Goal: Task Accomplishment & Management: Complete application form

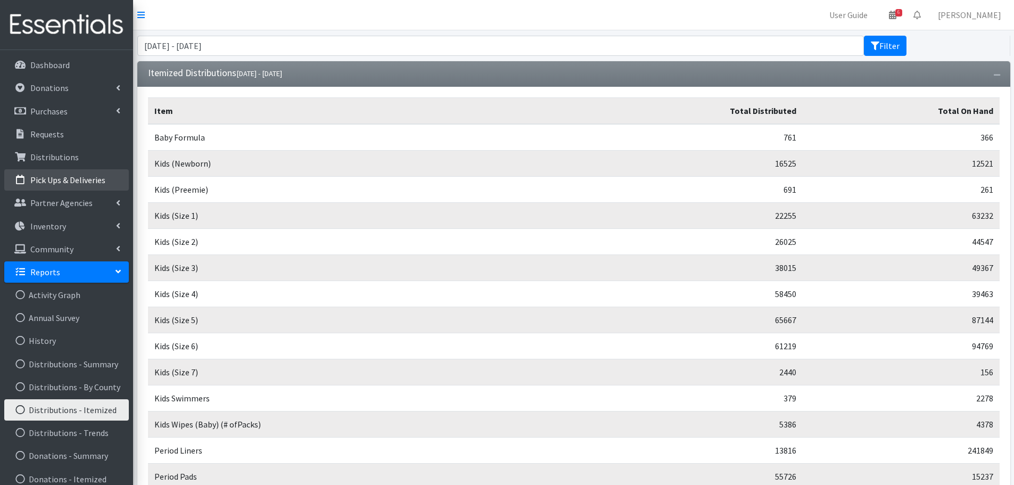
click at [78, 179] on p "Pick Ups & Deliveries" at bounding box center [67, 180] width 75 height 11
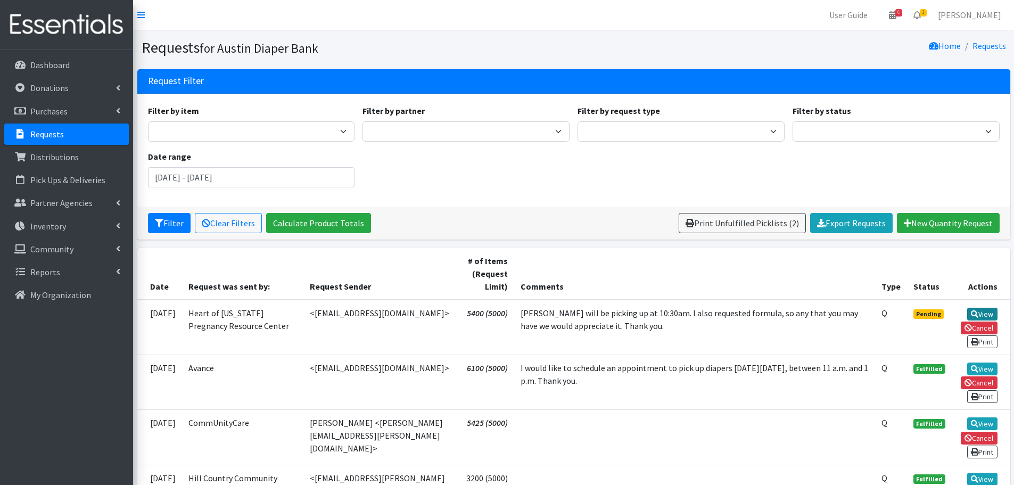
click at [977, 312] on icon at bounding box center [974, 313] width 7 height 7
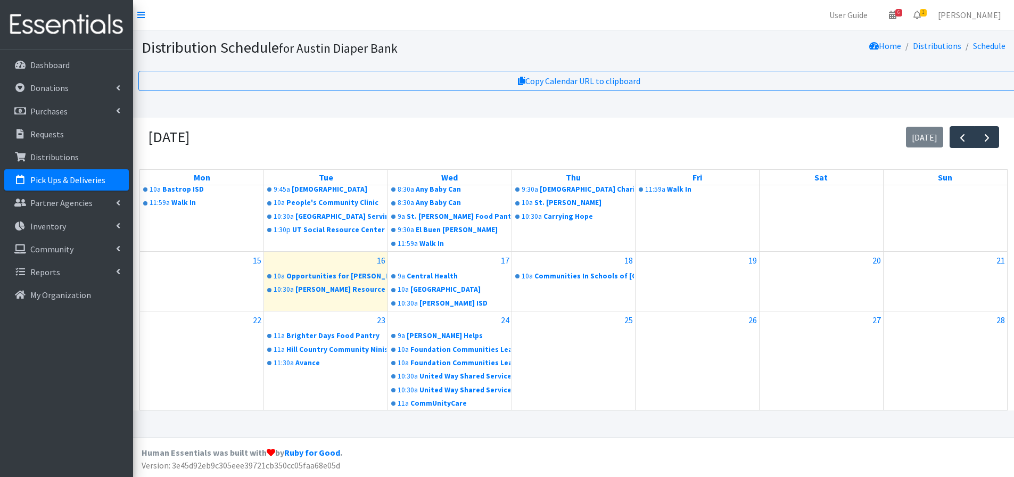
scroll to position [160, 0]
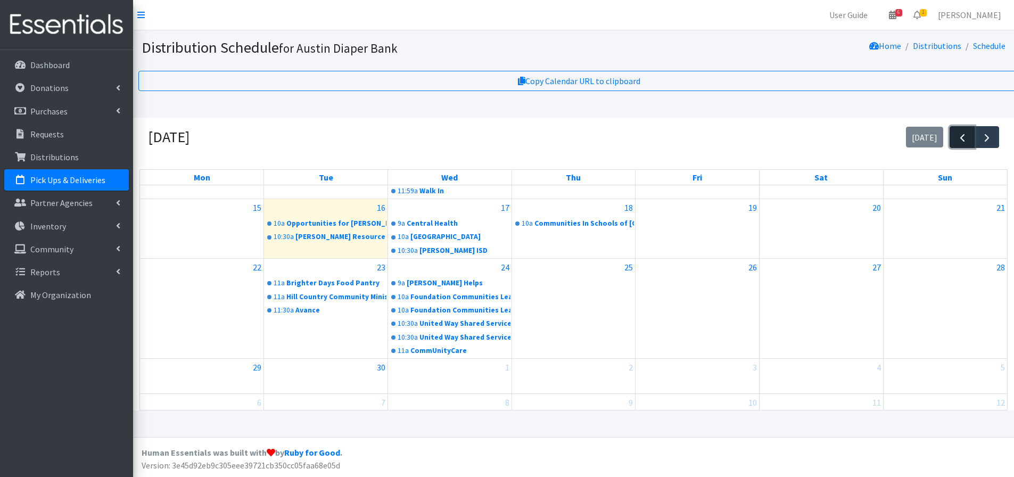
click at [967, 140] on span "button" at bounding box center [962, 138] width 13 height 13
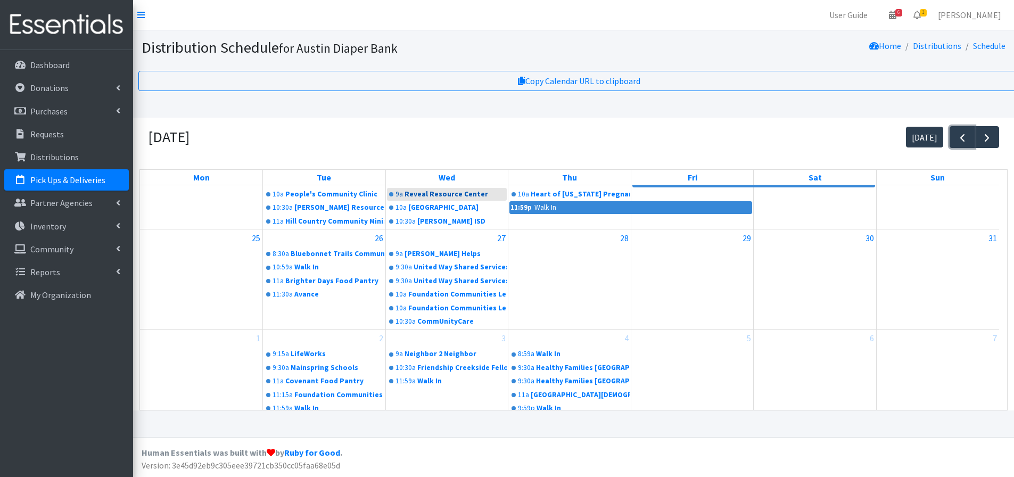
scroll to position [8, 0]
click at [984, 132] on span "button" at bounding box center [987, 138] width 13 height 13
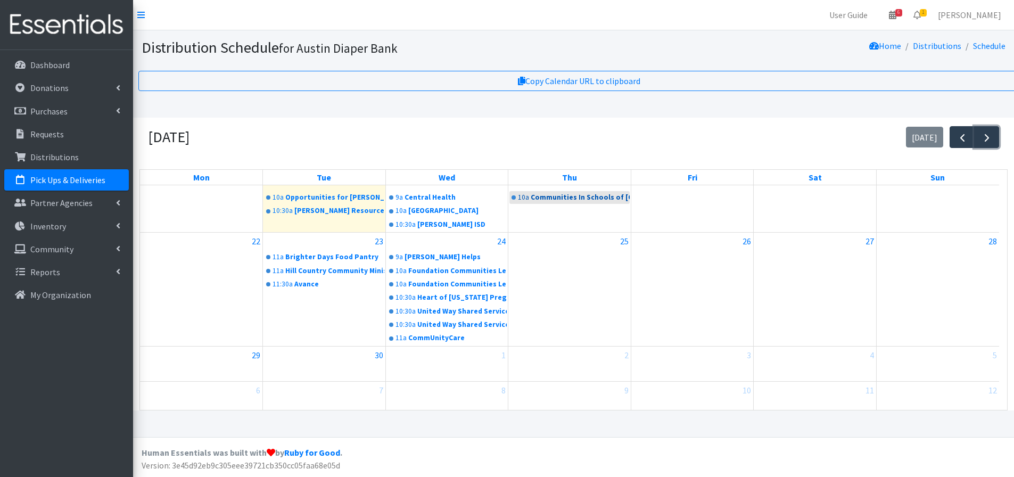
scroll to position [186, 0]
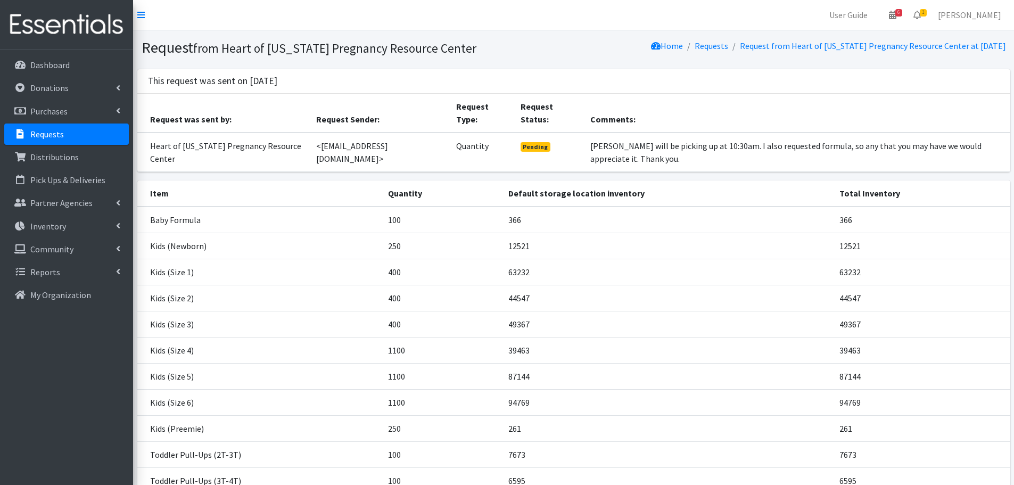
scroll to position [117, 0]
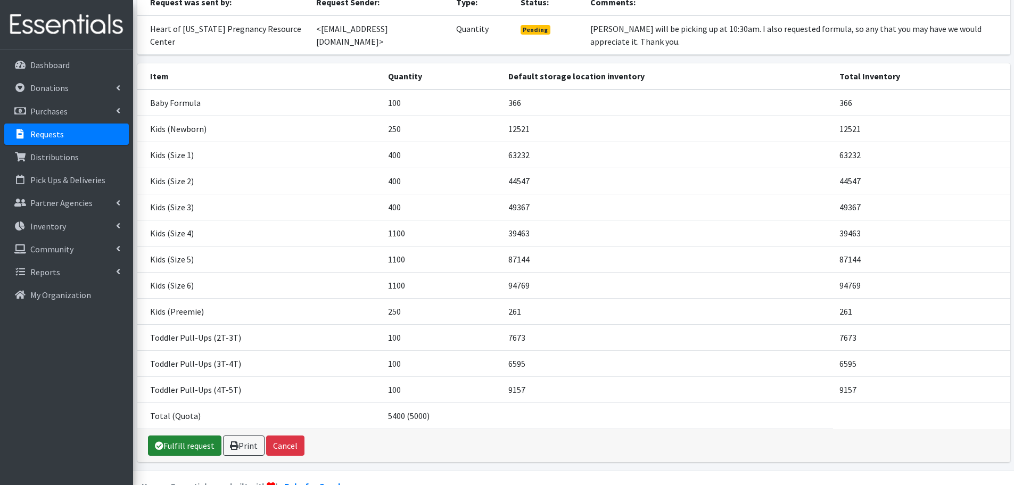
click at [183, 436] on link "Fulfill request" at bounding box center [184, 446] width 73 height 20
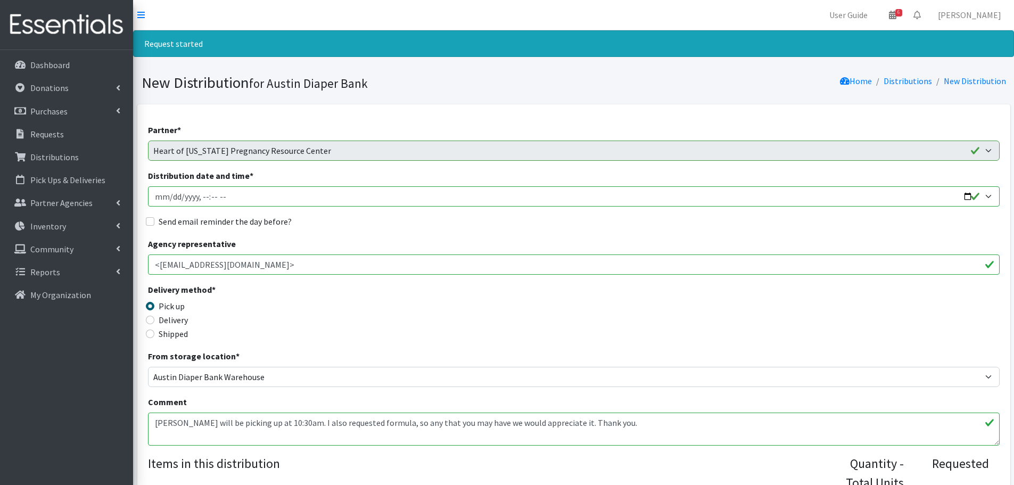
click at [968, 194] on input "Distribution date and time *" at bounding box center [574, 196] width 852 height 20
type input "[DATE]T10:30"
click at [442, 323] on div "Delivery method * Pick up Delivery Shipped Shipping cost" at bounding box center [574, 316] width 852 height 67
click at [147, 221] on input "Send email reminder the day before?" at bounding box center [150, 221] width 9 height 9
checkbox input "true"
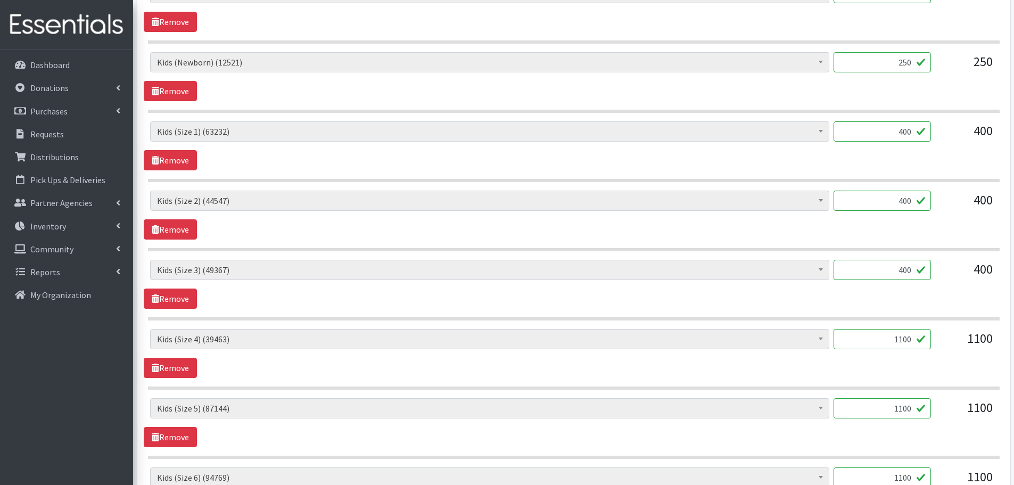
scroll to position [533, 0]
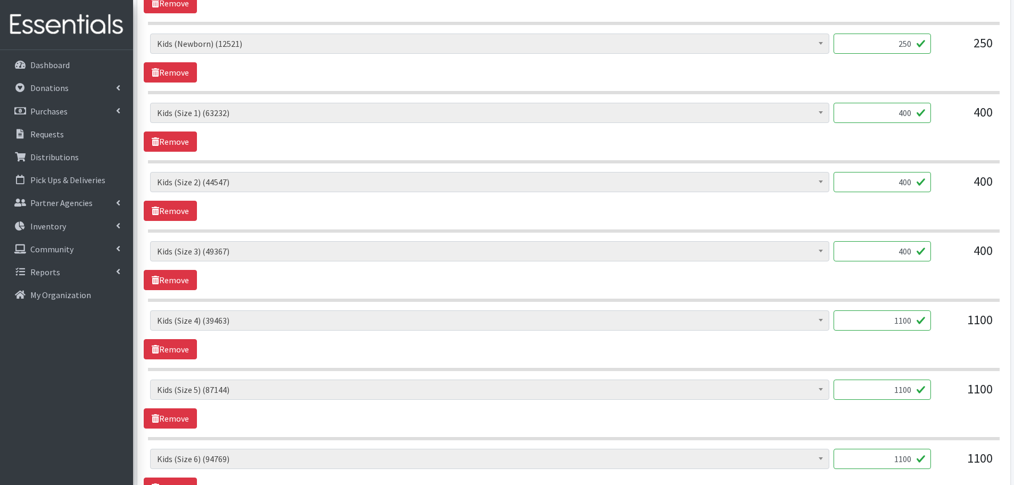
drag, startPoint x: 883, startPoint y: 326, endPoint x: 970, endPoint y: 350, distance: 89.7
click at [970, 350] on div "Baby Formula (366) Kids (Newborn) (12521) Kids (Preemie) (261) Kids (Size 1) (6…" at bounding box center [574, 334] width 860 height 49
type input "1000"
drag, startPoint x: 889, startPoint y: 389, endPoint x: 935, endPoint y: 389, distance: 45.3
click at [935, 389] on div "Baby Formula (366) Kids (Newborn) (12521) Kids (Preemie) (261) Kids (Size 1) (6…" at bounding box center [573, 394] width 847 height 29
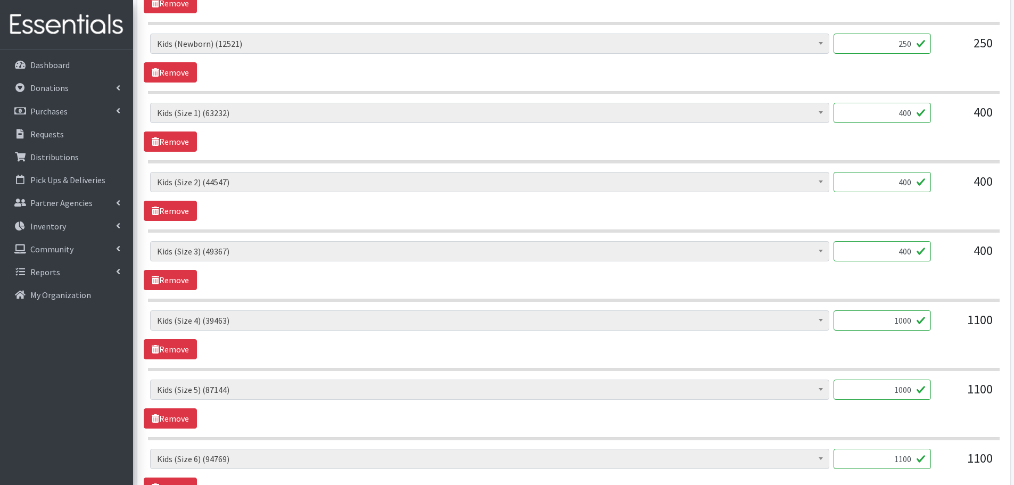
type input "1000"
click at [889, 413] on div "Baby Formula (366) Kids (Newborn) (12521) Kids (Preemie) (261) Kids (Size 1) (6…" at bounding box center [574, 404] width 860 height 49
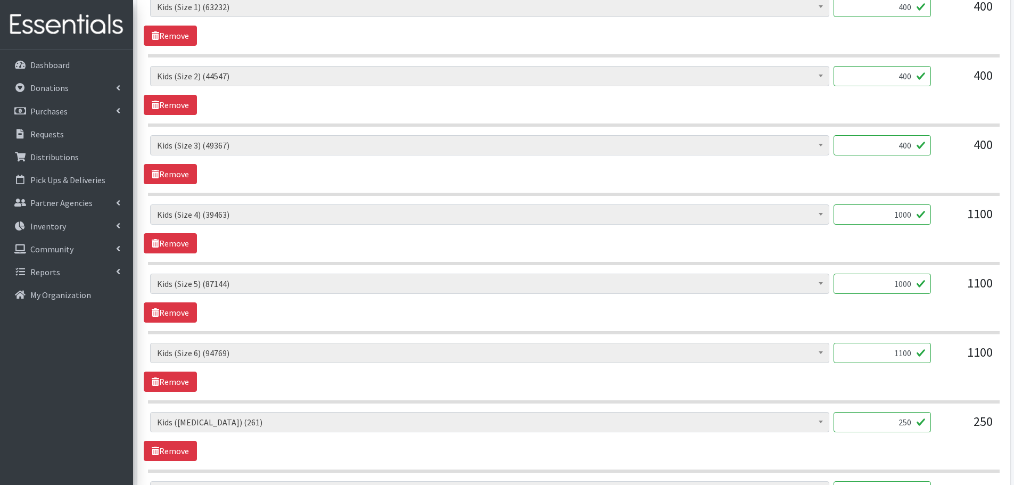
scroll to position [639, 0]
drag, startPoint x: 879, startPoint y: 356, endPoint x: 958, endPoint y: 372, distance: 80.8
click at [958, 372] on div "Baby Formula (366) Kids (Newborn) (12521) Kids (Preemie) (261) Kids (Size 1) (6…" at bounding box center [574, 366] width 860 height 49
type input "1000"
click at [935, 379] on div "Baby Formula (366) Kids (Newborn) (12521) Kids (Preemie) (261) Kids (Size 1) (6…" at bounding box center [574, 366] width 860 height 49
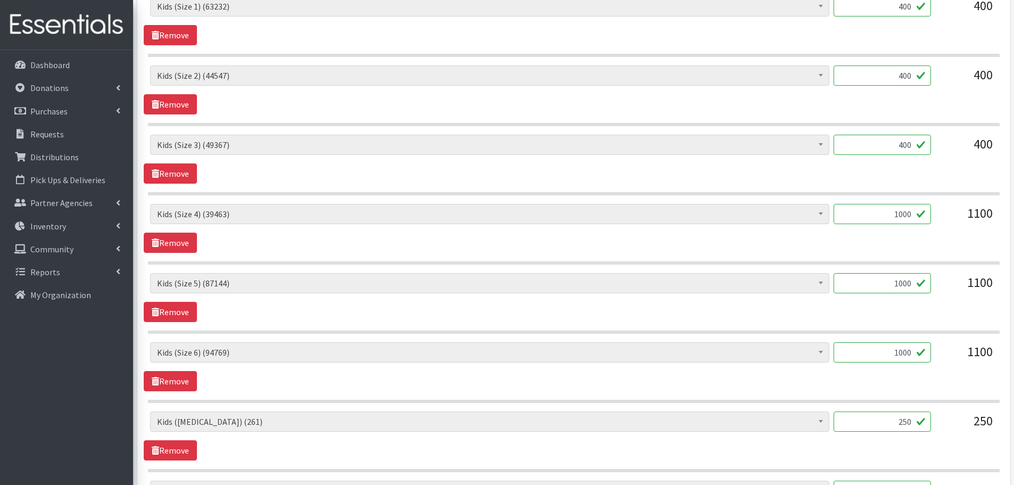
scroll to position [692, 0]
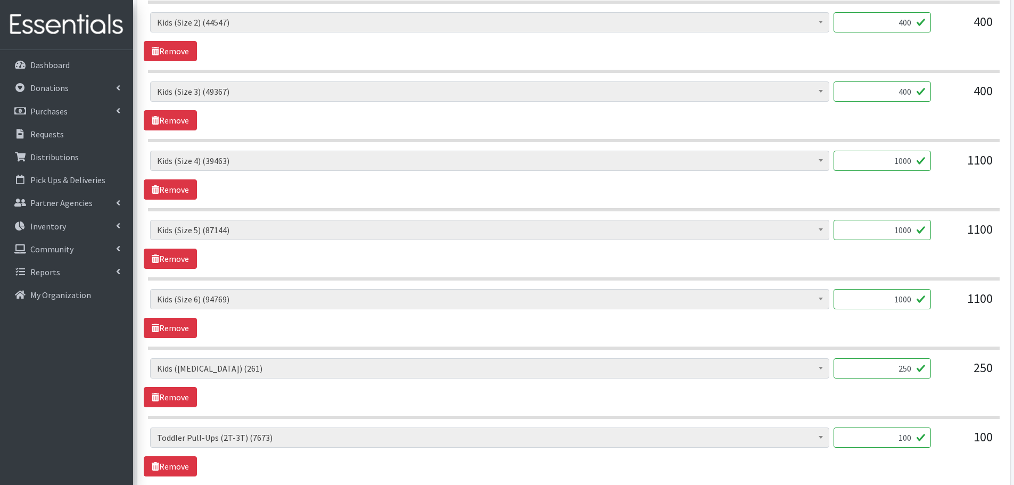
drag, startPoint x: 901, startPoint y: 368, endPoint x: 958, endPoint y: 382, distance: 59.3
click at [958, 382] on div "Baby Formula (366) Kids (Newborn) (12521) Kids (Preemie) (261) Kids (Size 1) (6…" at bounding box center [573, 372] width 847 height 29
type input "1"
click at [913, 399] on div "Baby Formula (366) Kids (Newborn) (12521) Kids (Preemie) (261) Kids (Size 1) (6…" at bounding box center [574, 382] width 860 height 49
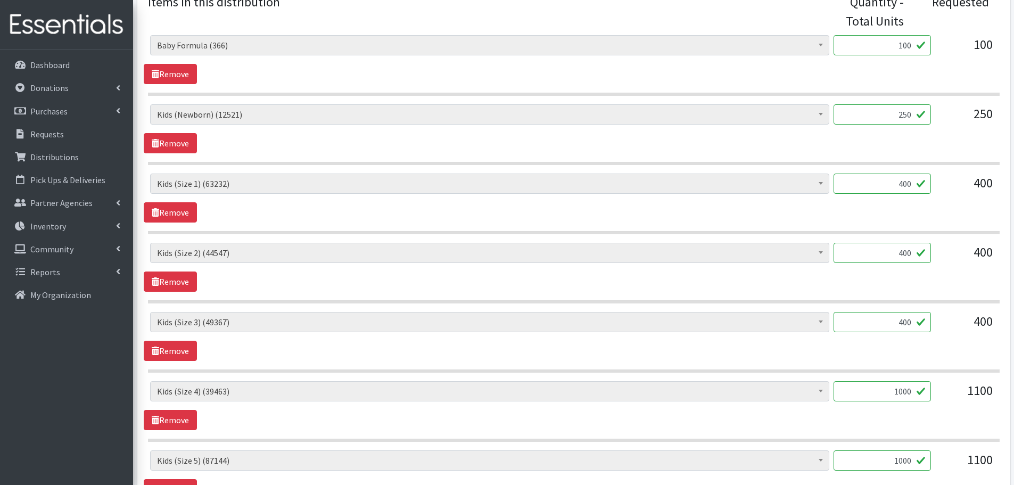
scroll to position [426, 0]
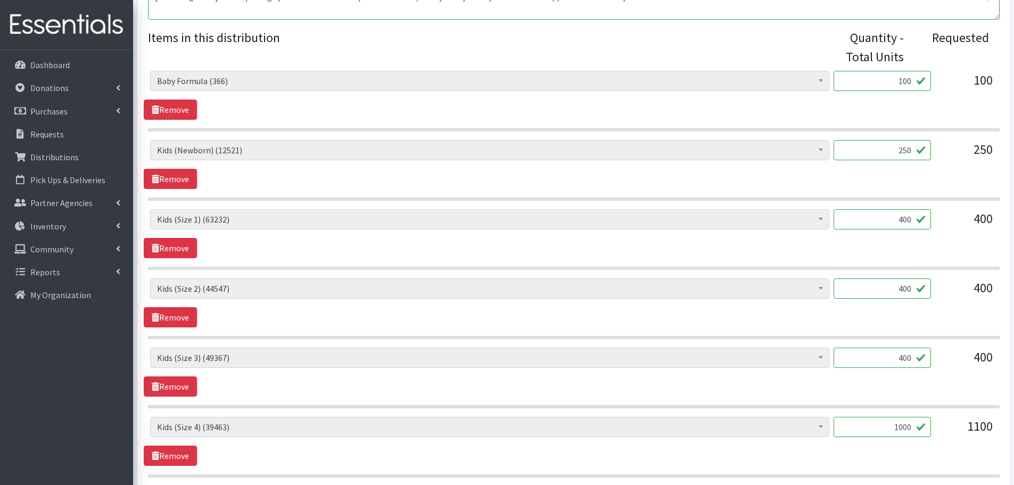
drag, startPoint x: 890, startPoint y: 85, endPoint x: 939, endPoint y: 80, distance: 49.8
click at [939, 80] on div "Baby Formula (366) Kids (Newborn) (12521) Kids (Preemie) (261) Kids (Size 1) (6…" at bounding box center [573, 85] width 847 height 29
type input "1"
click at [742, 109] on div "Baby Formula (366) Kids (Newborn) (12521) Kids (Preemie) (261) Kids (Size 1) (6…" at bounding box center [574, 95] width 860 height 49
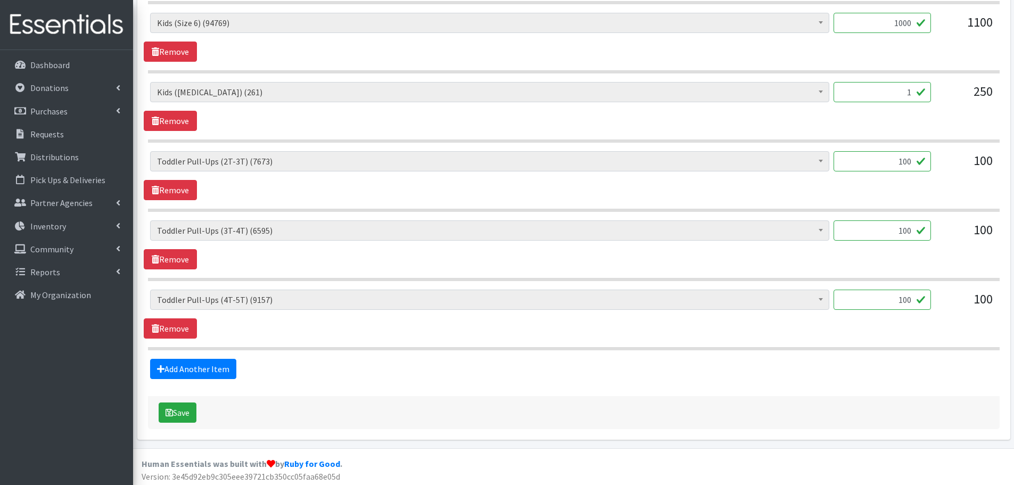
scroll to position [972, 0]
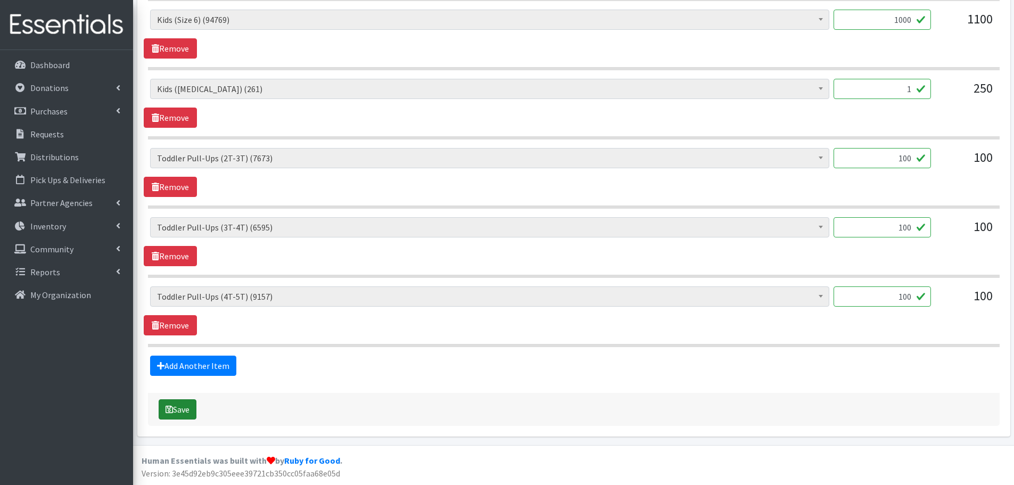
click at [174, 412] on button "Save" at bounding box center [178, 409] width 38 height 20
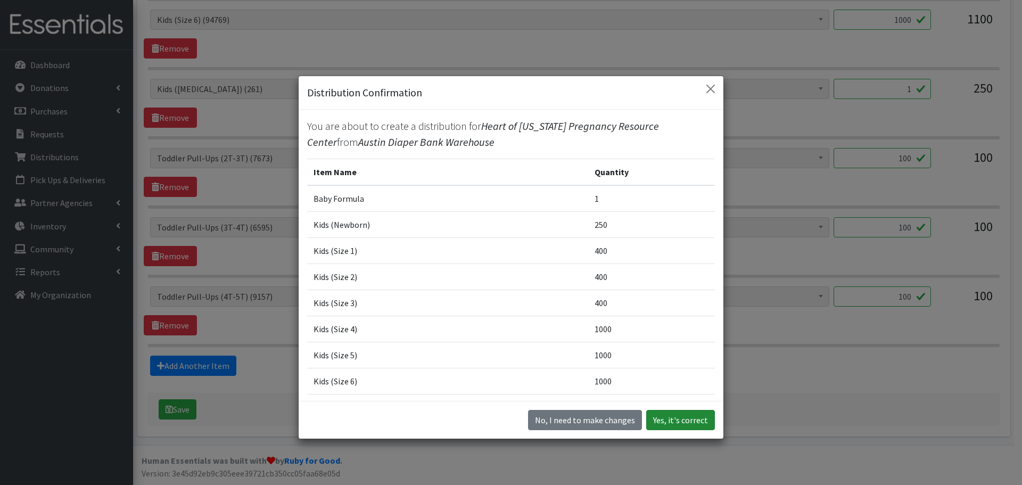
click at [679, 416] on button "Yes, it's correct" at bounding box center [681, 420] width 69 height 20
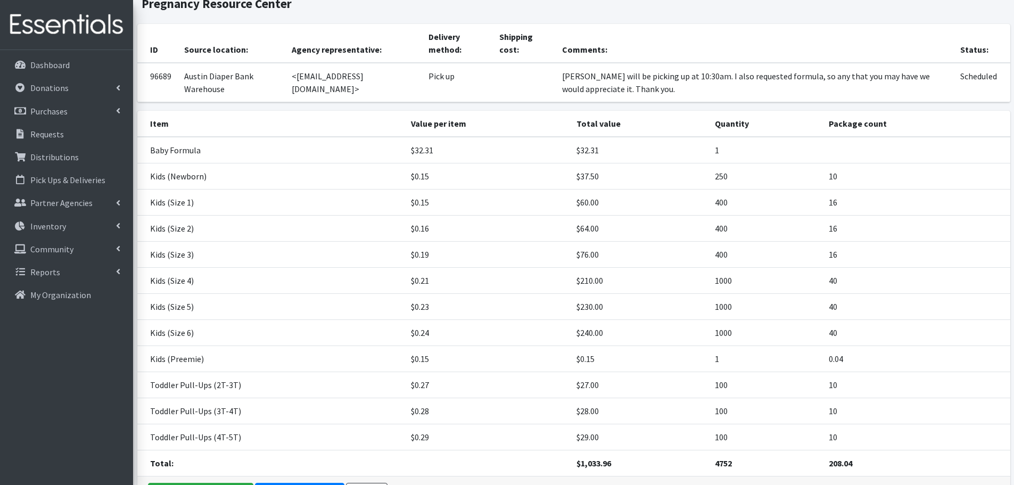
scroll to position [171, 0]
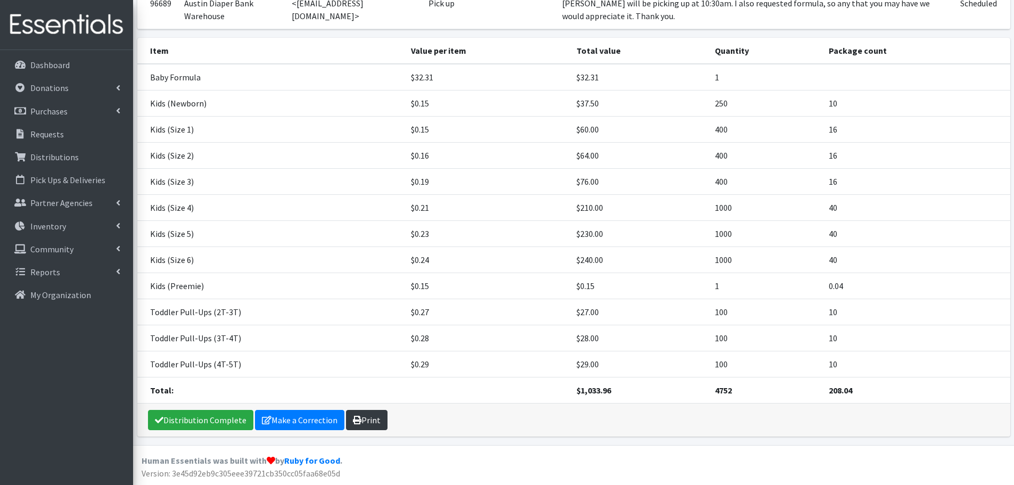
click at [366, 417] on link "Print" at bounding box center [367, 420] width 42 height 20
click at [50, 112] on p "Purchases" at bounding box center [48, 111] width 37 height 11
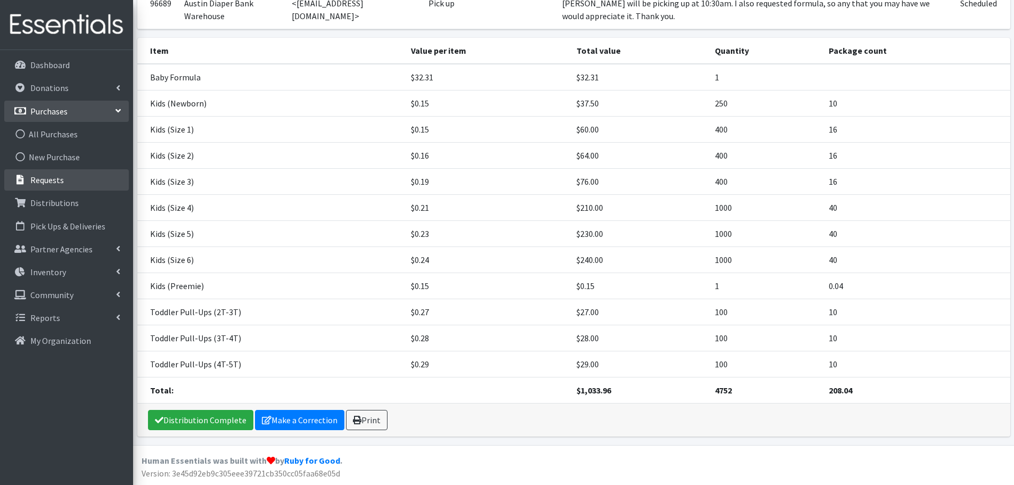
click at [50, 177] on p "Requests" at bounding box center [47, 180] width 34 height 11
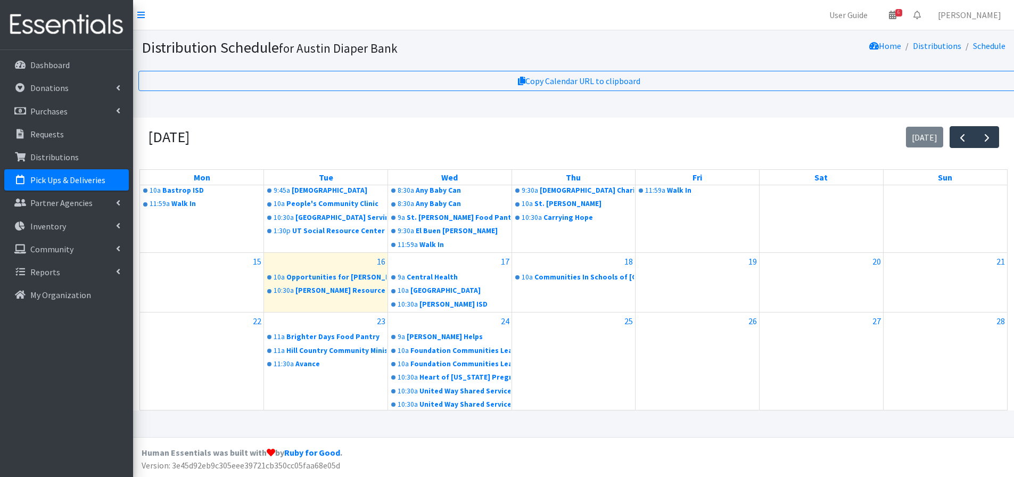
scroll to position [160, 0]
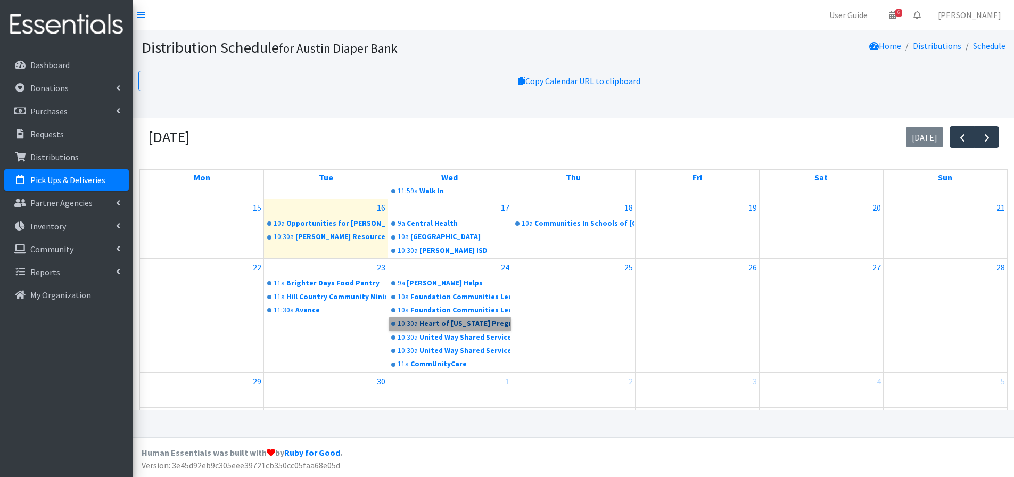
click at [445, 318] on link "10:30a Heart of [US_STATE] Pregnancy Resource Center" at bounding box center [449, 323] width 121 height 13
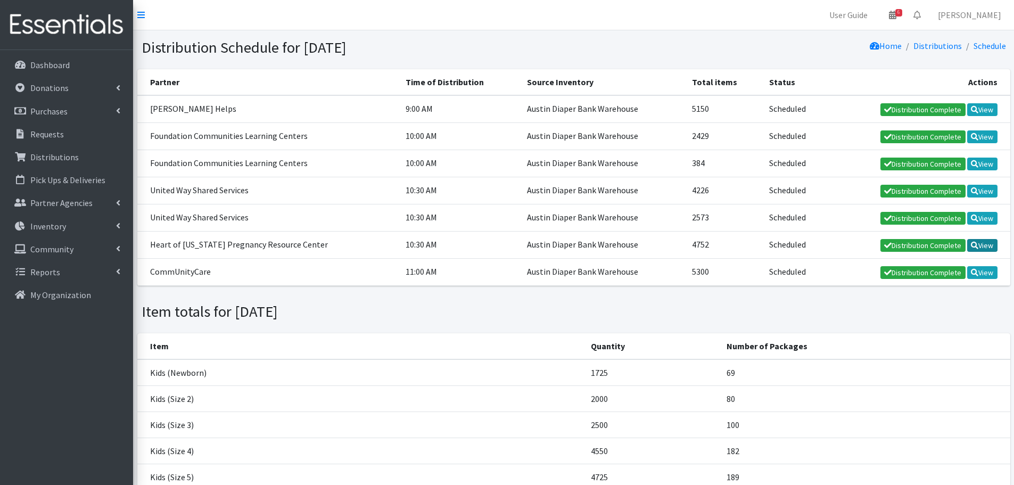
click at [988, 248] on link "View" at bounding box center [983, 245] width 30 height 13
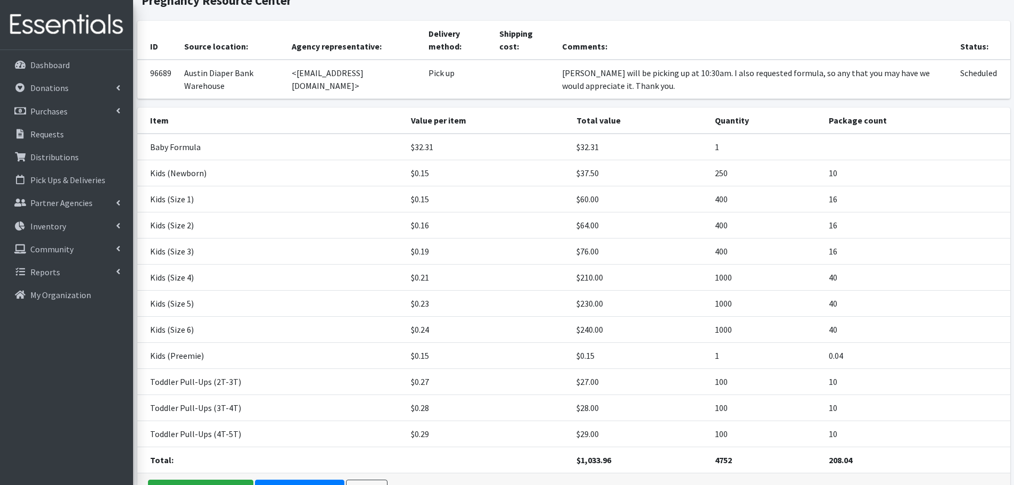
scroll to position [136, 0]
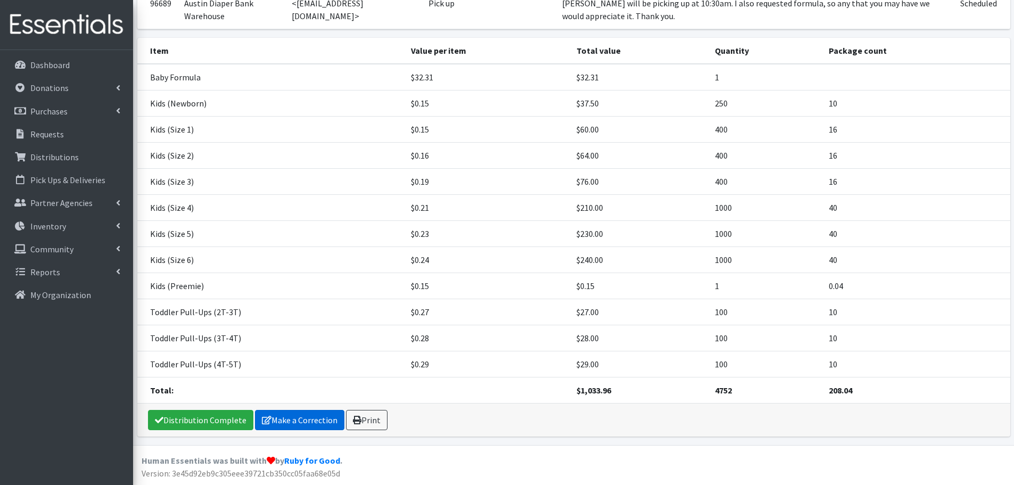
click at [287, 416] on link "Make a Correction" at bounding box center [299, 420] width 89 height 20
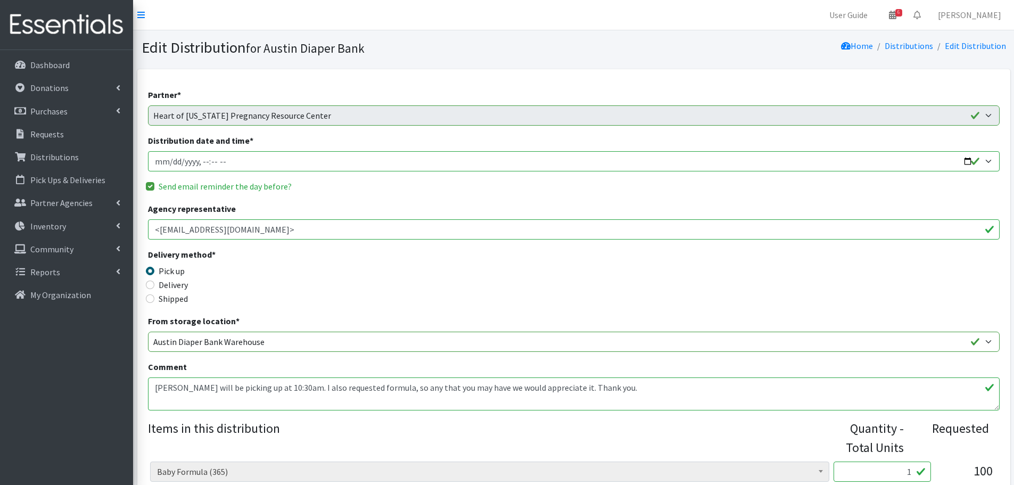
click at [971, 162] on input "Distribution date and time *" at bounding box center [574, 161] width 852 height 20
type input "2025-09-23T10:30"
click at [558, 292] on div "Delivery method * Pick up Delivery Shipped Shipping cost" at bounding box center [574, 281] width 852 height 67
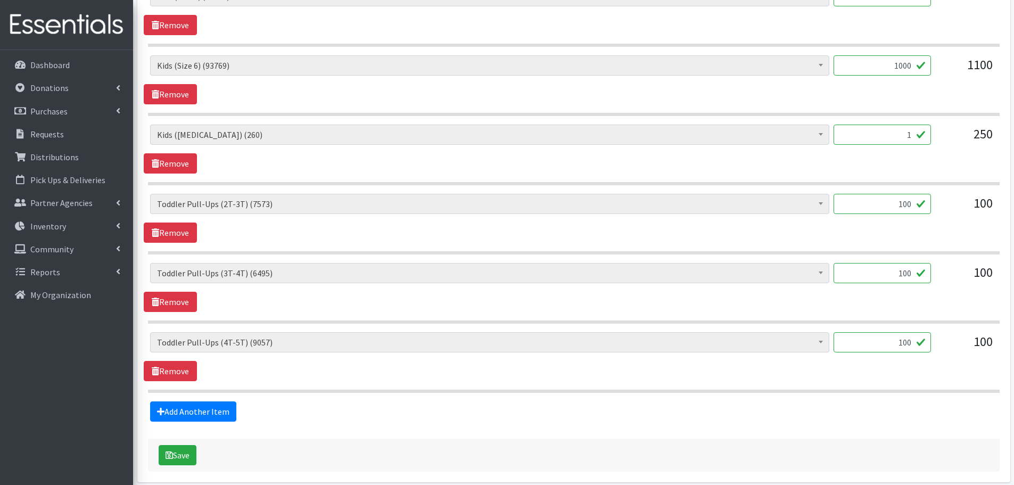
scroll to position [937, 0]
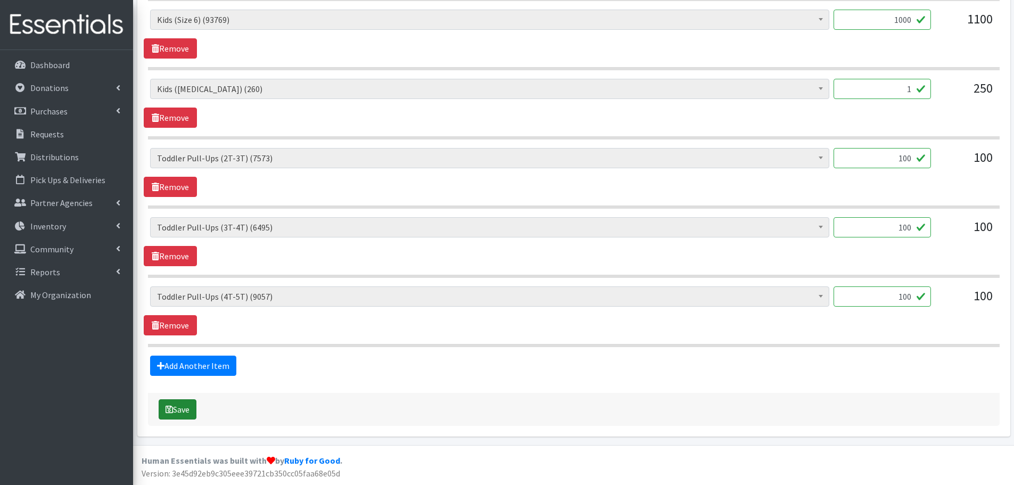
click at [190, 412] on button "Save" at bounding box center [178, 409] width 38 height 20
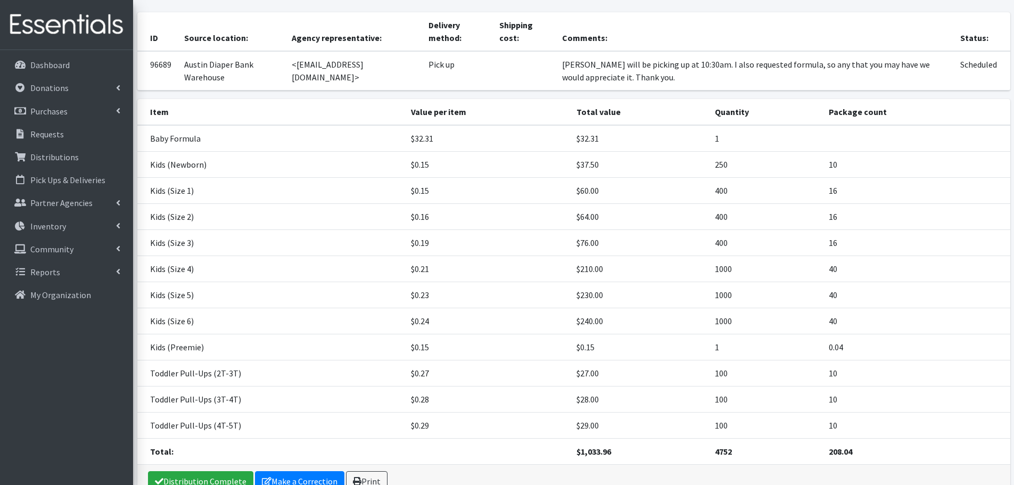
scroll to position [171, 0]
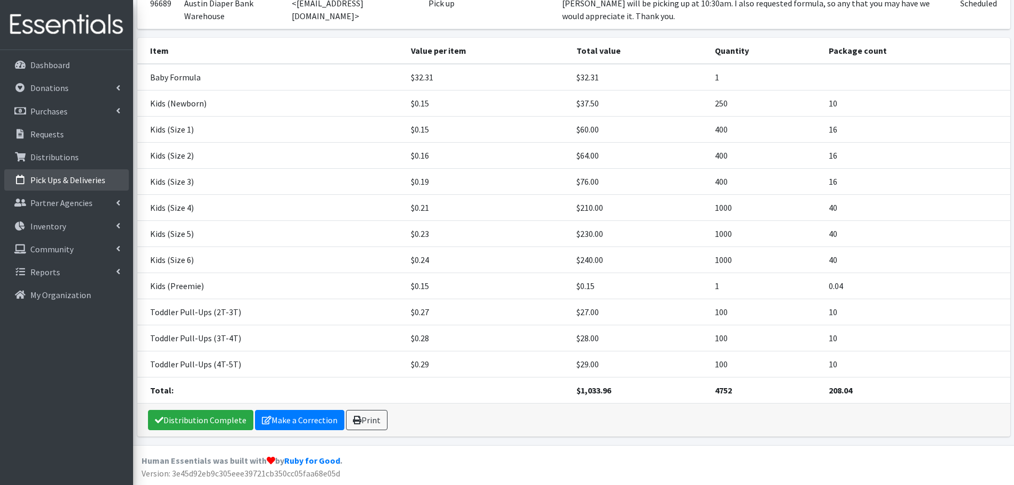
click at [73, 175] on p "Pick Ups & Deliveries" at bounding box center [67, 180] width 75 height 11
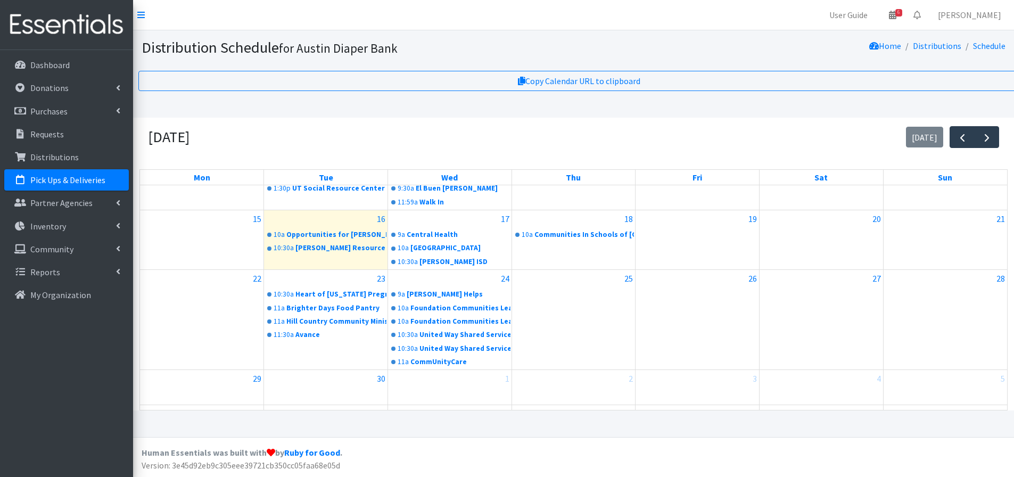
scroll to position [160, 0]
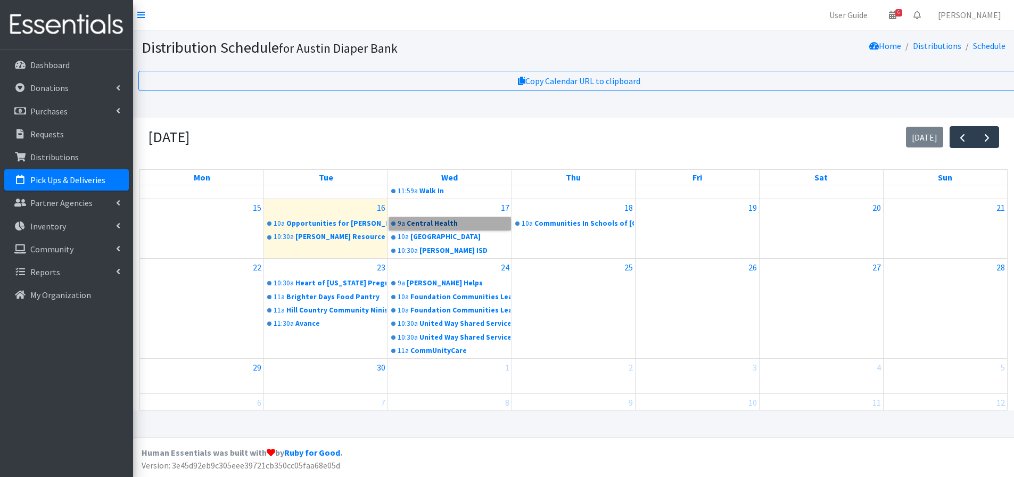
click at [443, 227] on link "9a Central Health" at bounding box center [449, 223] width 121 height 13
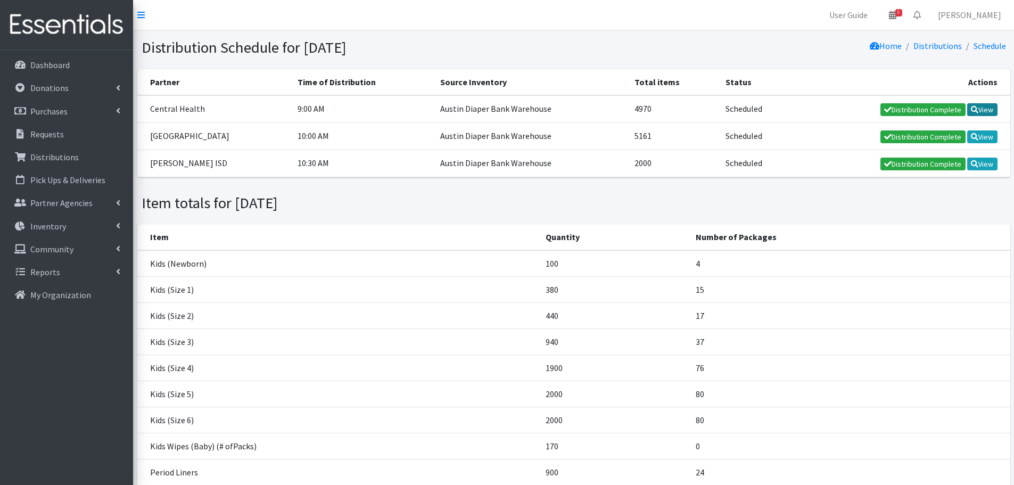
click at [977, 107] on icon at bounding box center [974, 109] width 7 height 7
